Goal: Transaction & Acquisition: Purchase product/service

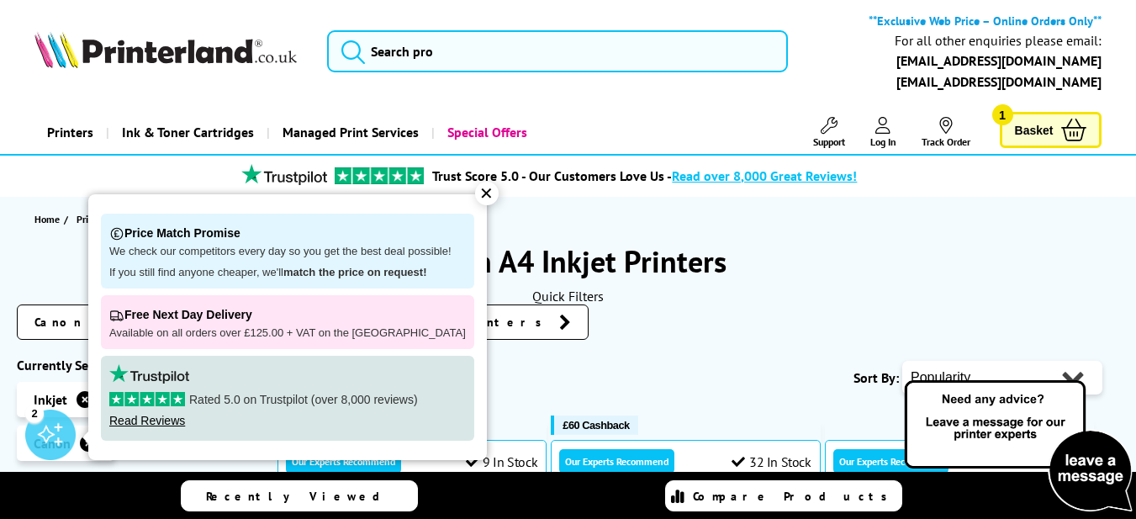
click at [475, 191] on div "✕" at bounding box center [487, 194] width 24 height 24
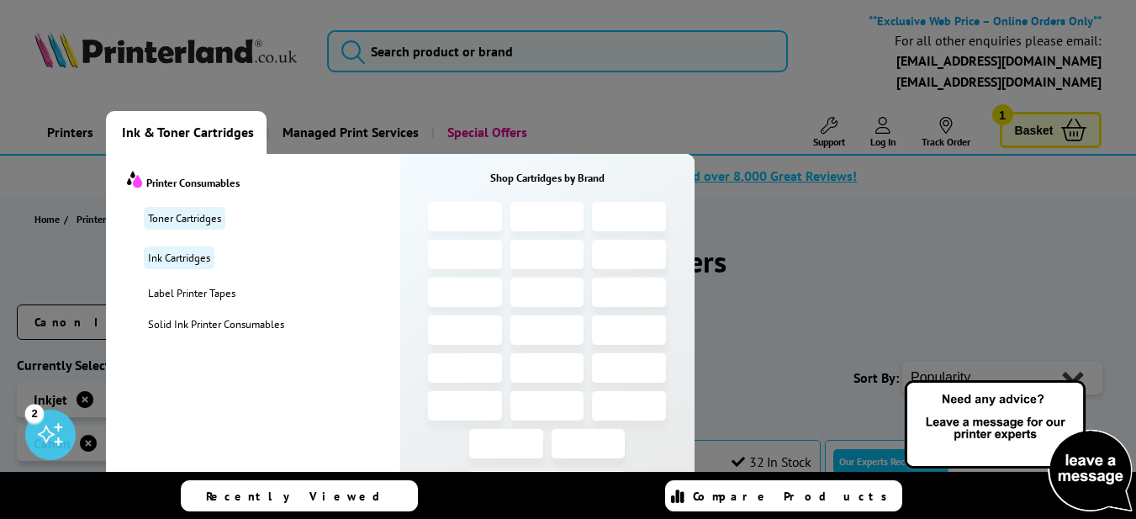
click at [195, 131] on span "Ink & Toner Cartridges" at bounding box center [188, 132] width 132 height 43
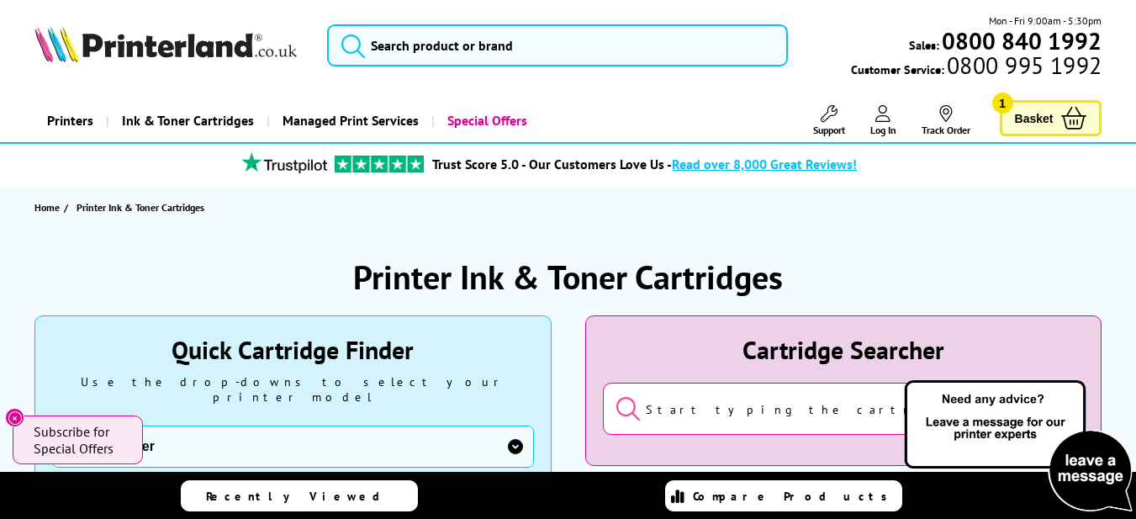
click at [515, 430] on select "Manufacturer Brother Canon Cubify Dell Dymo Epson HP Kodak Konica Minolta Kyoce…" at bounding box center [293, 446] width 482 height 42
select select "12242"
click at [52, 425] on select "Manufacturer Brother Canon Cubify Dell Dymo Epson HP Kodak Konica Minolta Kyoce…" at bounding box center [293, 446] width 482 height 42
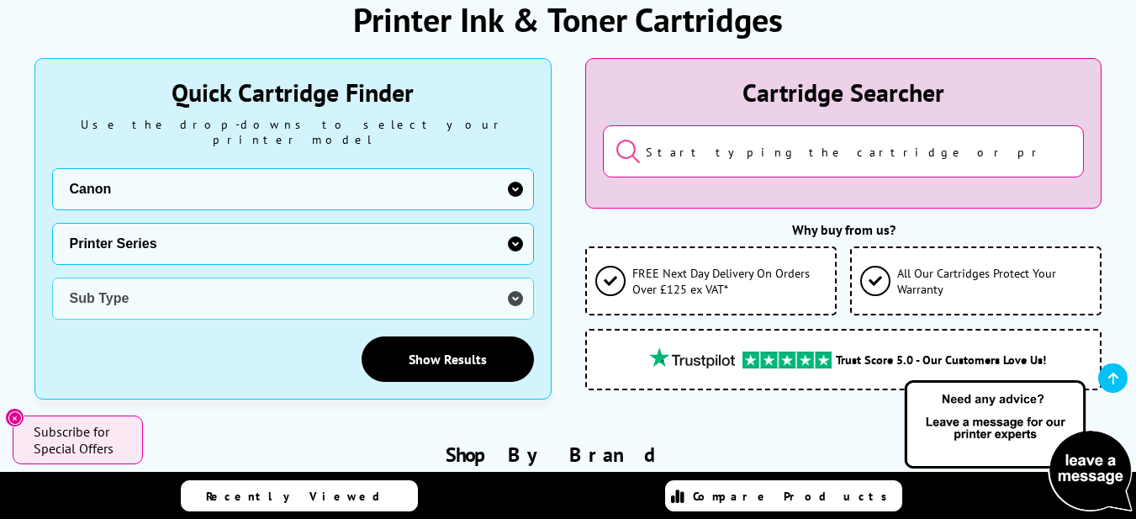
scroll to position [303, 0]
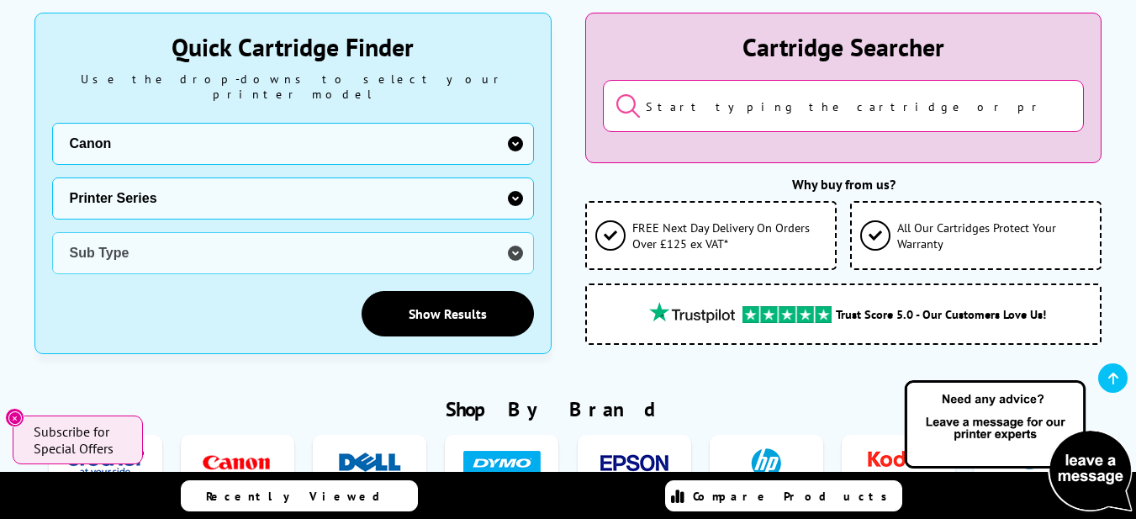
click at [516, 182] on select "Printer Series BubbleJet Series FAX Series imagePROGRAF Series MAXIFY Series Mu…" at bounding box center [293, 198] width 482 height 42
select select "32926"
click at [52, 177] on select "Printer Series BubbleJet Series FAX Series imagePROGRAF Series MAXIFY Series Mu…" at bounding box center [293, 198] width 482 height 42
click at [518, 235] on select "Sub Type Canon PIXMA G1400 Inkjet Printer Ink Bottles Canon PIXMA G1500 Inkjet …" at bounding box center [293, 253] width 482 height 42
select select "22977"
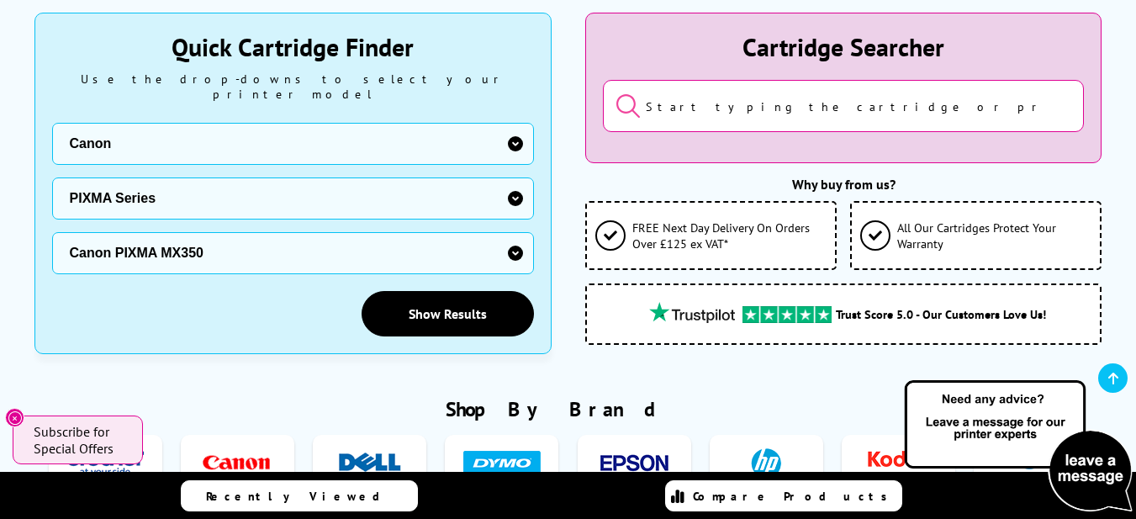
click at [52, 232] on select "Sub Type Canon PIXMA G1400 Inkjet Printer Ink Bottles Canon PIXMA G1500 Inkjet …" at bounding box center [293, 253] width 482 height 42
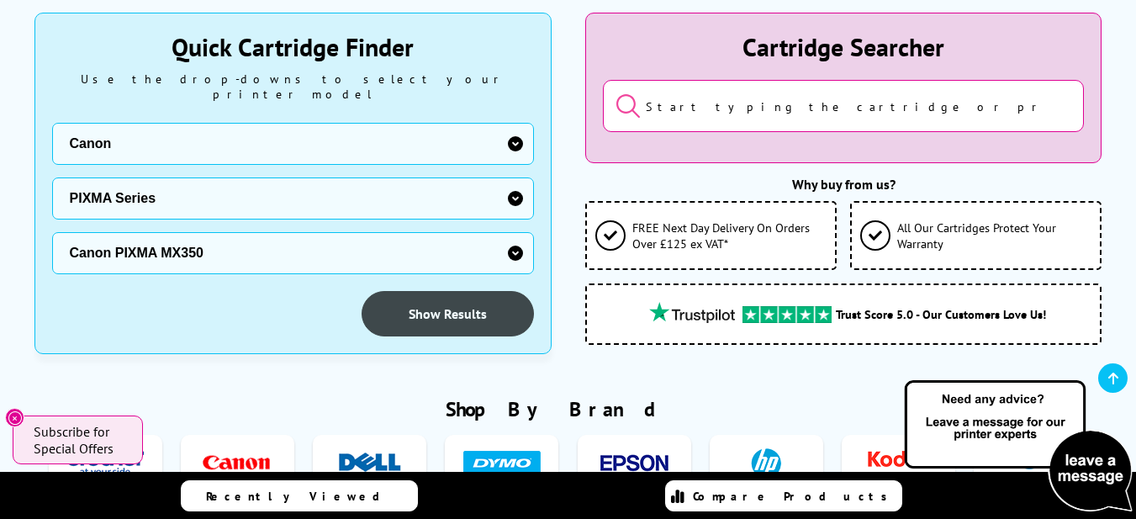
click at [456, 300] on link "Show Results" at bounding box center [448, 313] width 172 height 45
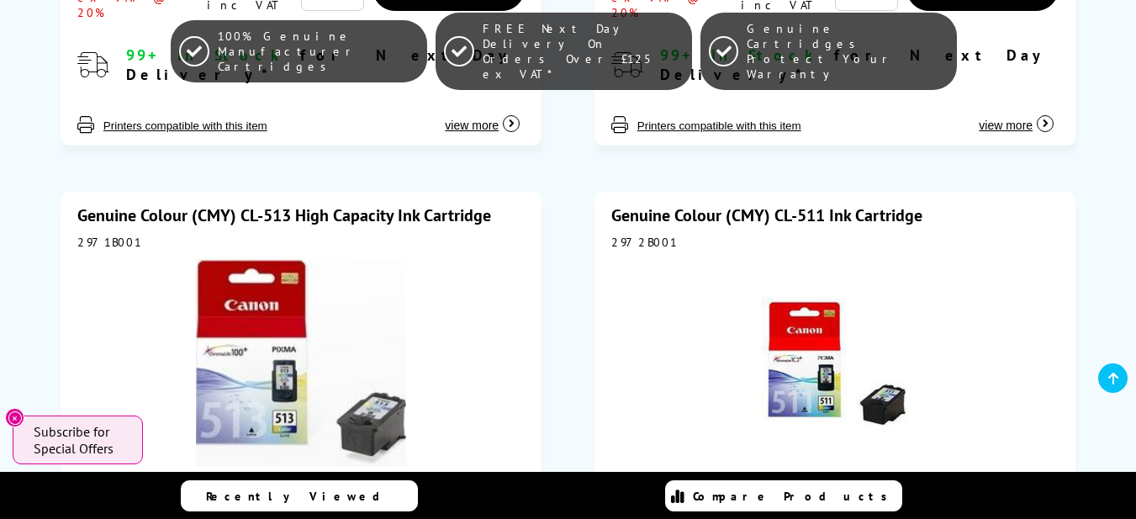
scroll to position [351, 0]
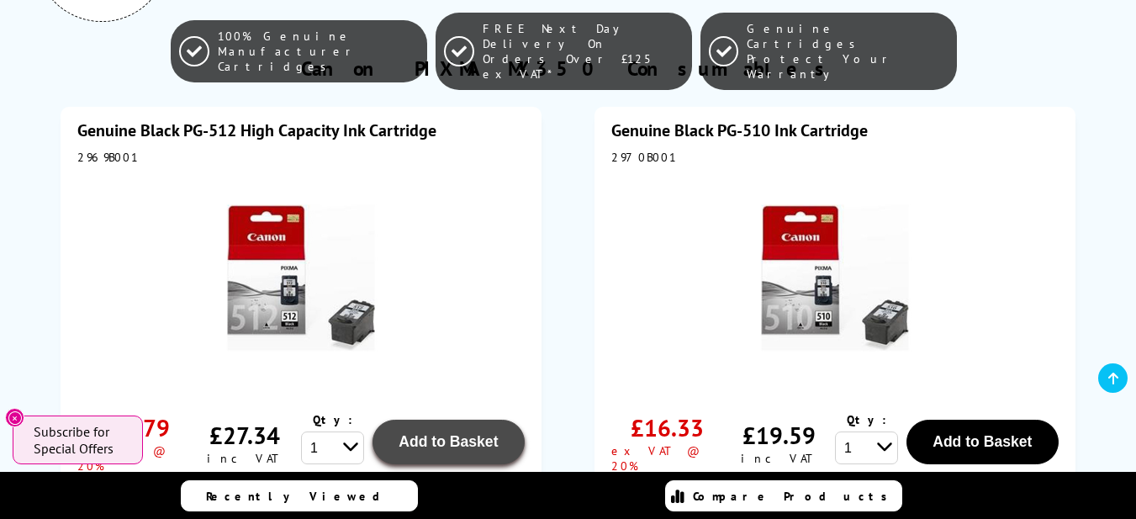
click at [447, 443] on span "Add to Basket" at bounding box center [448, 441] width 99 height 17
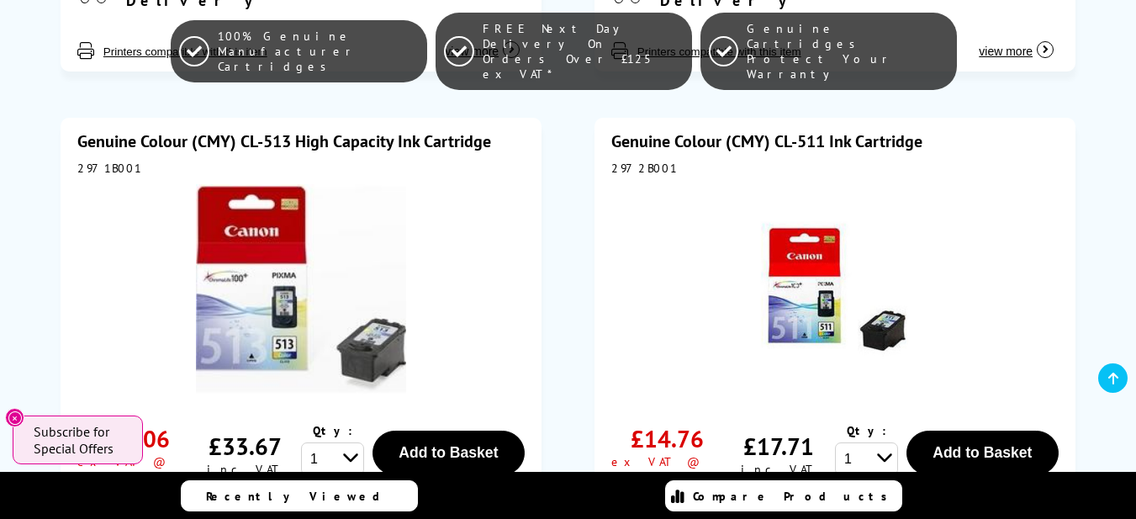
scroll to position [933, 0]
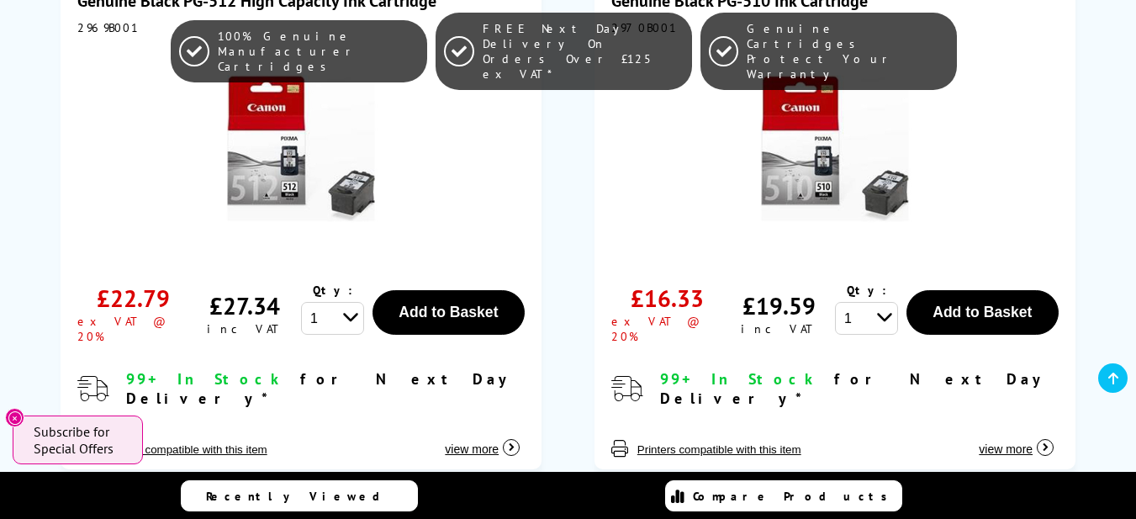
scroll to position [27, 0]
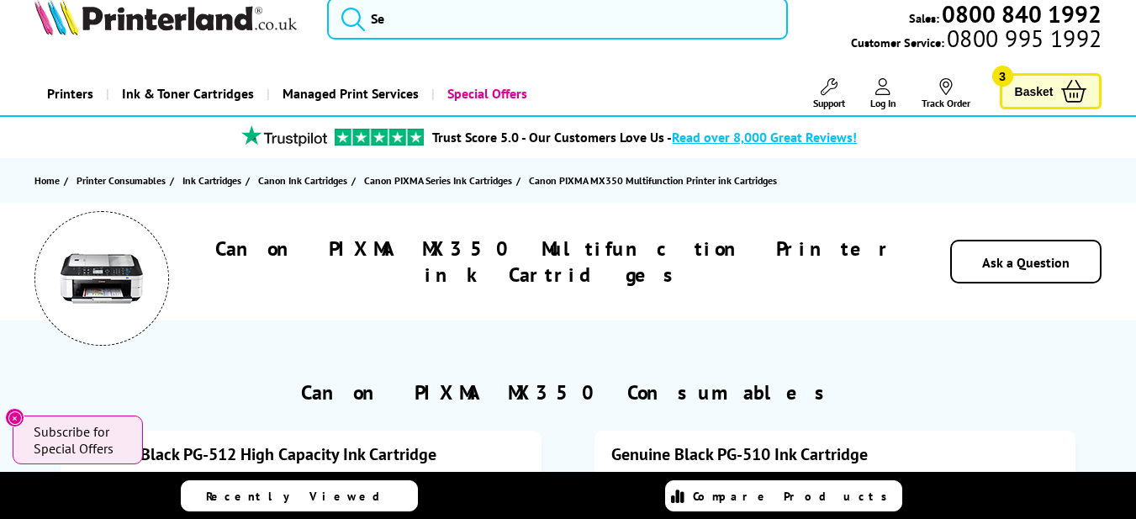
click at [1028, 91] on span "Basket" at bounding box center [1034, 91] width 39 height 23
